Goal: Book appointment/travel/reservation

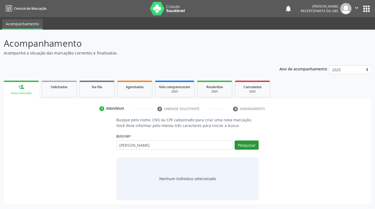
type input "[PERSON_NAME]"
click at [252, 148] on button "Pesquisar" at bounding box center [247, 145] width 24 height 9
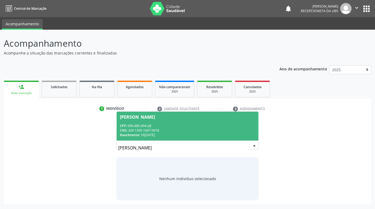
click at [216, 126] on div "CPF: 000.485.494-28" at bounding box center [187, 126] width 135 height 5
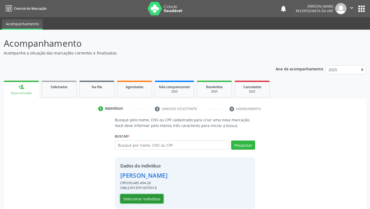
click at [150, 197] on button "Selecionar indivíduo" at bounding box center [141, 198] width 43 height 9
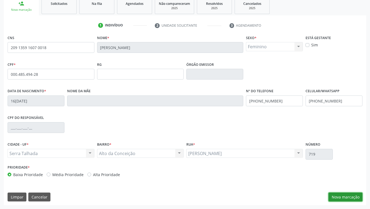
click at [343, 196] on button "Nova marcação" at bounding box center [346, 197] width 34 height 9
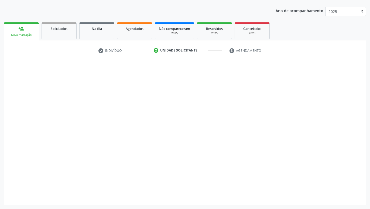
scroll to position [58, 0]
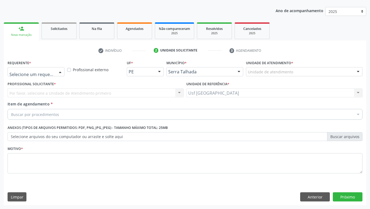
click at [59, 70] on div at bounding box center [60, 71] width 8 height 9
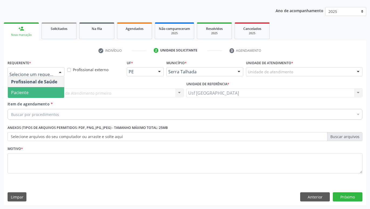
click at [33, 93] on span "Paciente" at bounding box center [36, 92] width 56 height 11
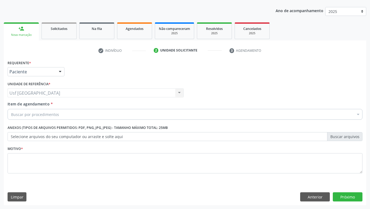
click at [60, 113] on div "Buscar por procedimentos" at bounding box center [185, 114] width 355 height 11
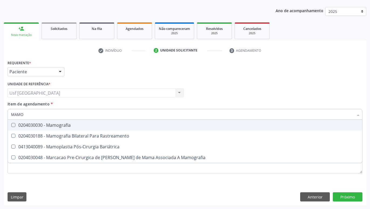
type input "MAMOG"
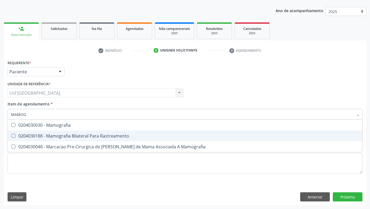
click at [71, 134] on div "0204030188 - Mamografia Bilateral Para Rastreamento" at bounding box center [185, 136] width 348 height 4
checkbox Rastreamento "true"
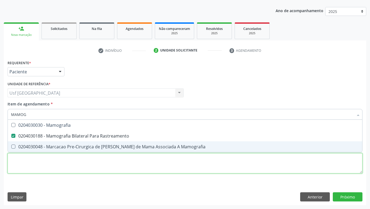
click at [69, 161] on textarea at bounding box center [185, 163] width 355 height 21
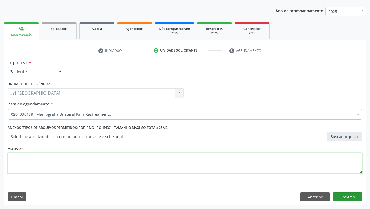
type textarea "."
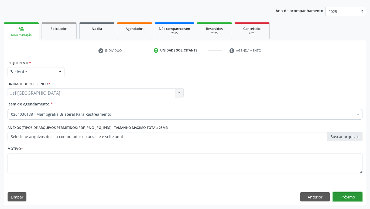
click at [342, 195] on button "Próximo" at bounding box center [348, 196] width 30 height 9
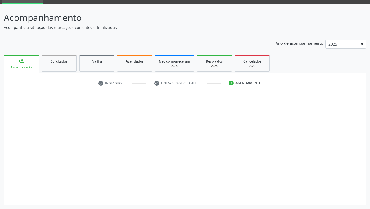
scroll to position [26, 0]
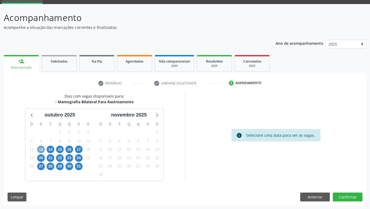
click at [41, 148] on span "13" at bounding box center [41, 150] width 8 height 8
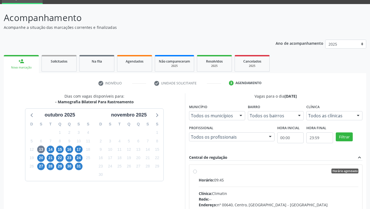
click at [199, 172] on label "Horário agendado Horário: 09:45 Clínica: Climatin Rede: -- Endereço: nº 00640, …" at bounding box center [279, 210] width 160 height 83
click at [194, 172] on input "Horário agendado Horário: 09:45 Clínica: Climatin Rede: -- Endereço: nº 00640, …" at bounding box center [195, 171] width 4 height 5
radio input "true"
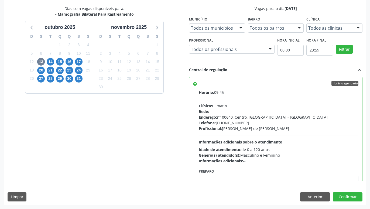
click at [344, 192] on div "Dias com vagas disponíveis para: - Mamografia Bilateral Para Rastreamento out[D…" at bounding box center [185, 105] width 363 height 199
click at [344, 193] on button "Confirmar" at bounding box center [348, 196] width 30 height 9
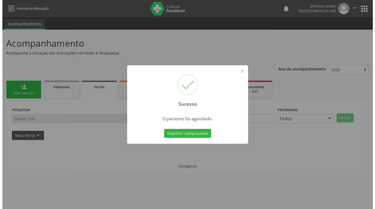
scroll to position [0, 0]
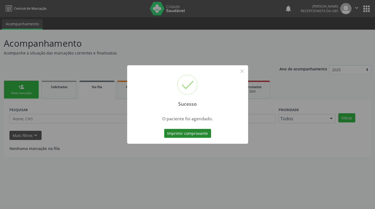
click at [198, 134] on button "Imprimir comprovante" at bounding box center [187, 133] width 47 height 9
